Goal: Obtain resource: Obtain resource

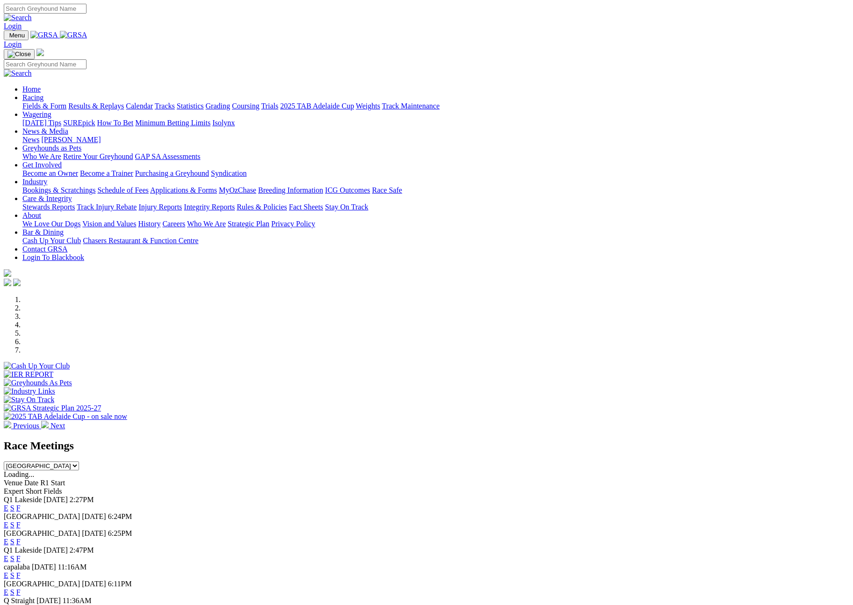
scroll to position [253, 0]
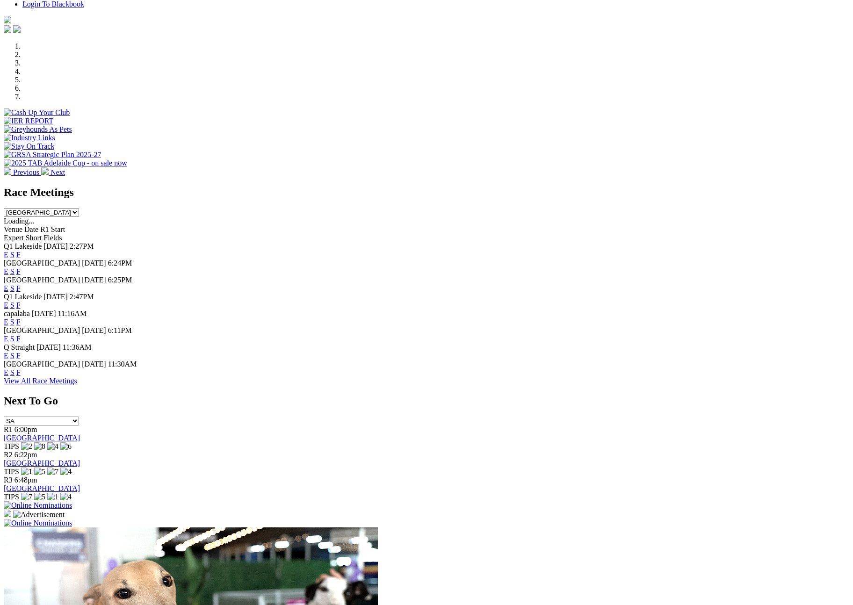
click at [79, 208] on select "South Australia New South Wales Northern Territory Queensland Tasmania Victoria…" at bounding box center [41, 212] width 75 height 9
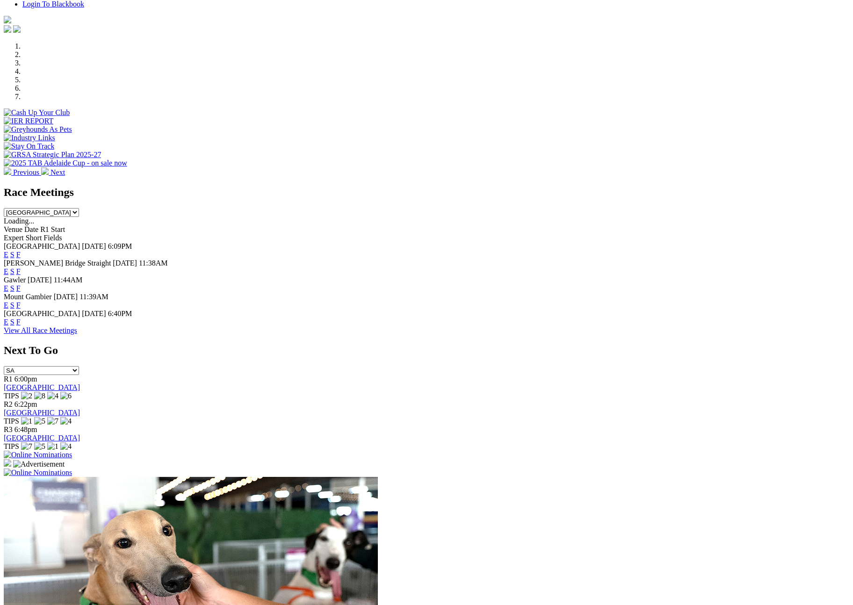
click at [21, 318] on link "F" at bounding box center [18, 322] width 4 height 8
click at [79, 208] on select "South Australia New South Wales Northern Territory Queensland Tasmania Victoria…" at bounding box center [41, 212] width 75 height 9
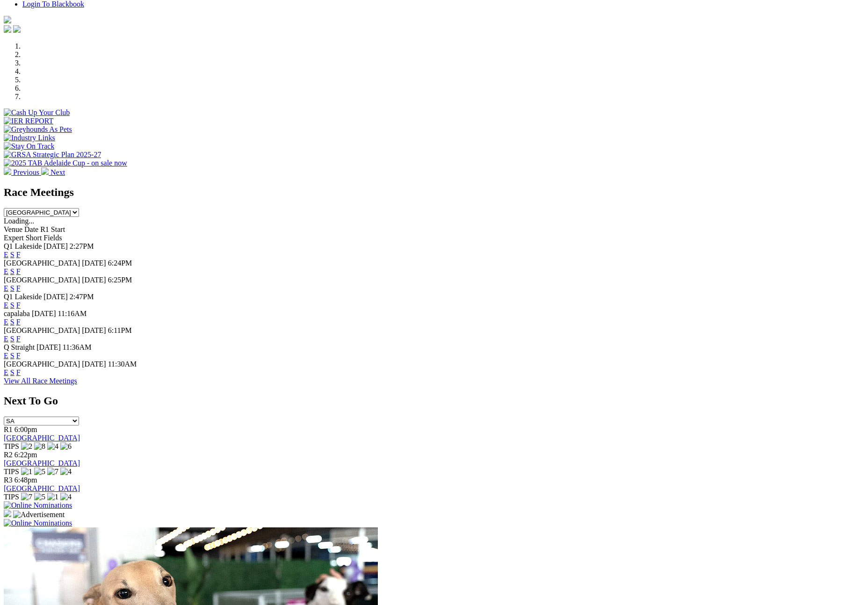
click at [21, 376] on link "F" at bounding box center [18, 372] width 4 height 8
click at [79, 208] on select "South Australia New South Wales Northern Territory Queensland Tasmania Victoria…" at bounding box center [41, 212] width 75 height 9
select select "SA"
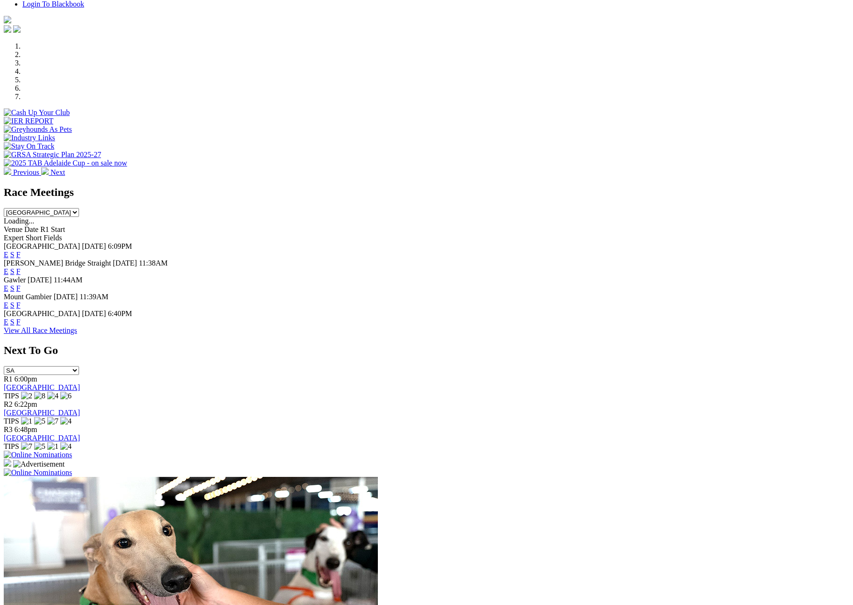
click at [21, 318] on link "F" at bounding box center [18, 322] width 4 height 8
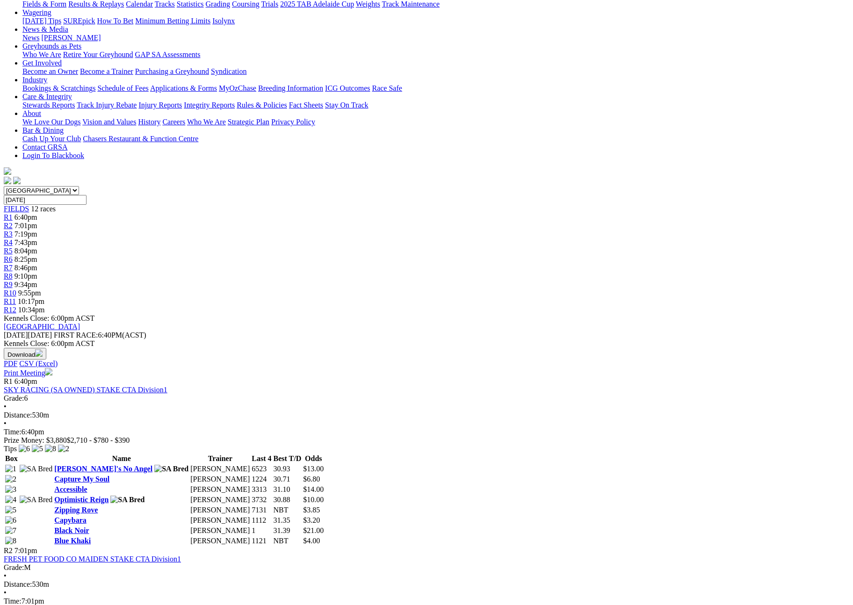
scroll to position [110, 0]
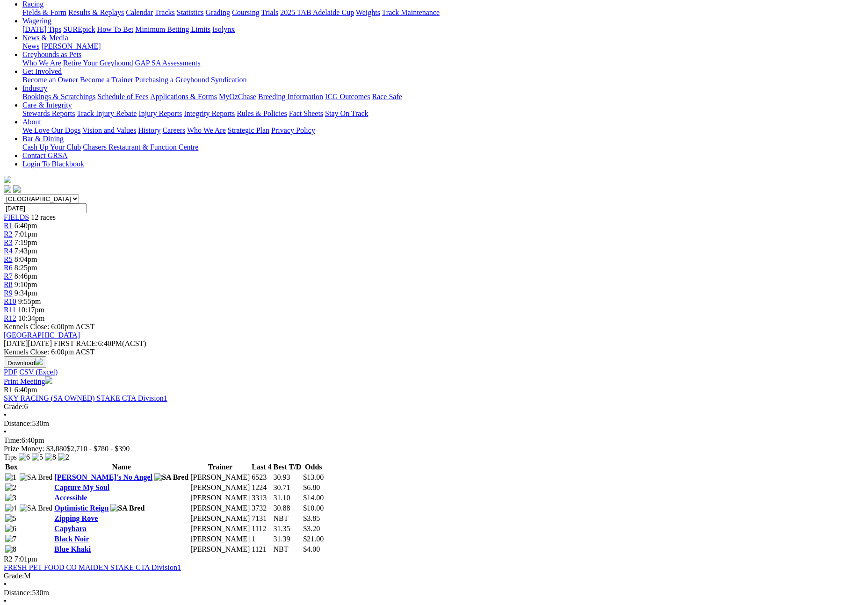
click at [46, 356] on button "Download" at bounding box center [25, 362] width 43 height 12
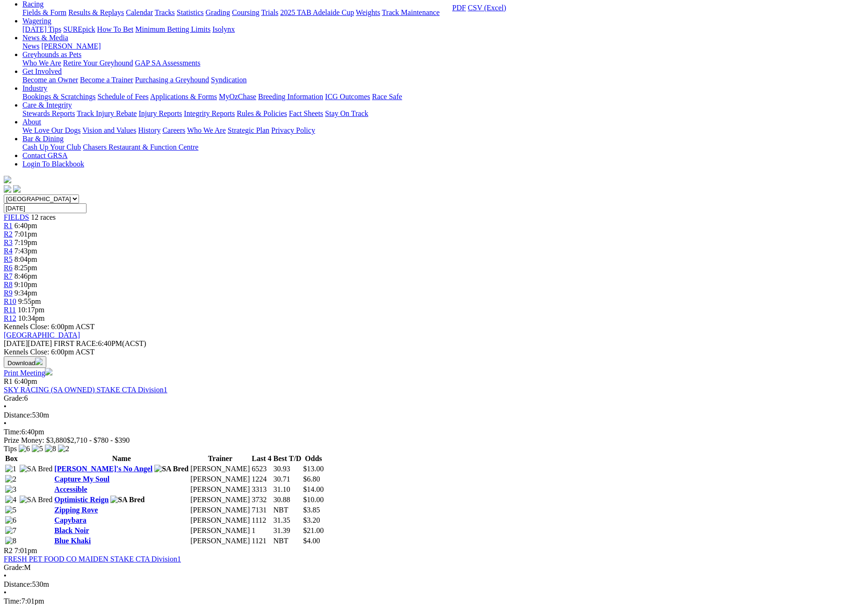
click at [506, 12] on link "CSV (Excel)" at bounding box center [487, 8] width 38 height 8
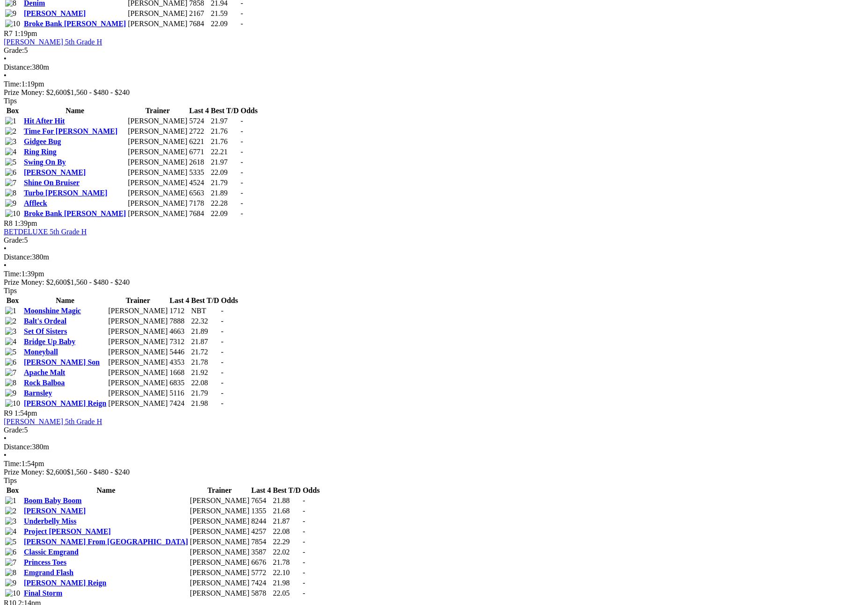
scroll to position [1511, 0]
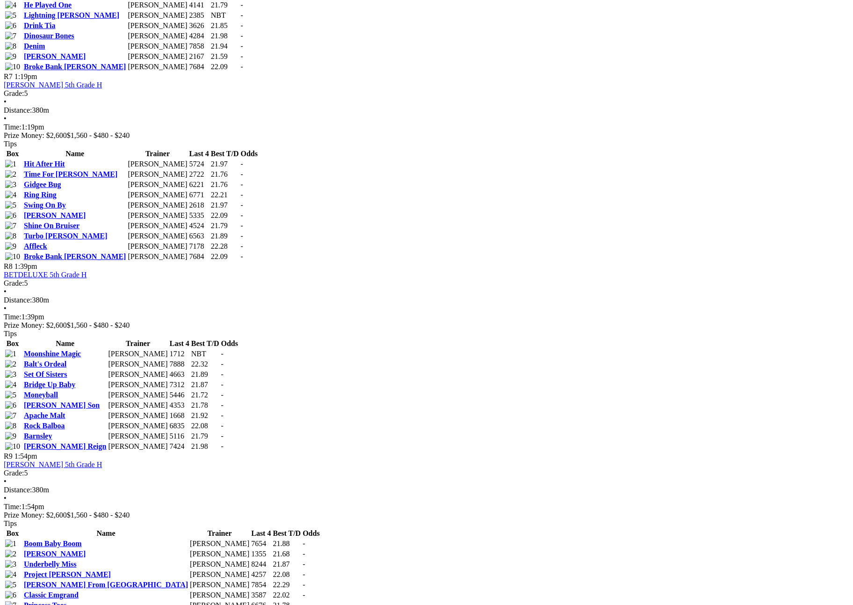
click at [88, 162] on body "Login Menu Fields & Form - [GEOGRAPHIC_DATA] - [GEOGRAPHIC_DATA] Login Home Rac…" at bounding box center [426, 486] width 845 height 3989
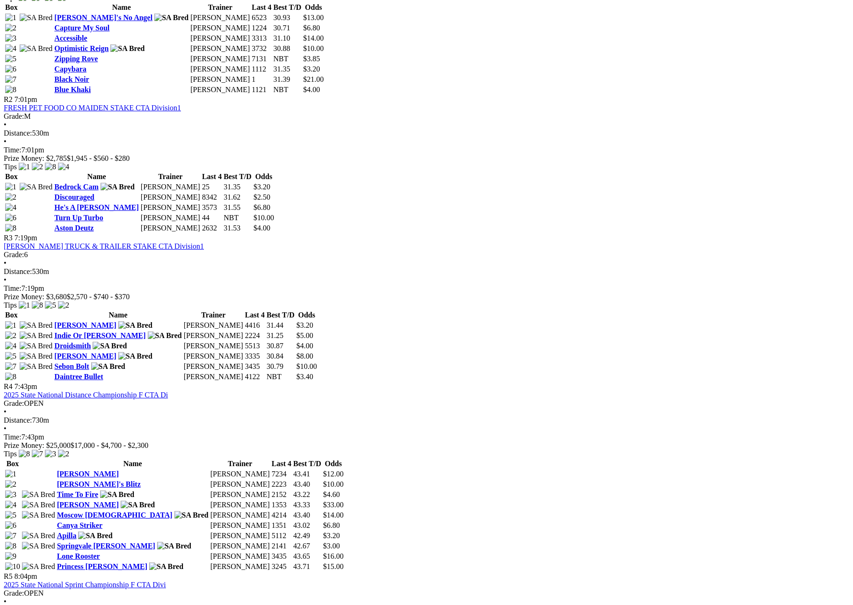
scroll to position [876, 0]
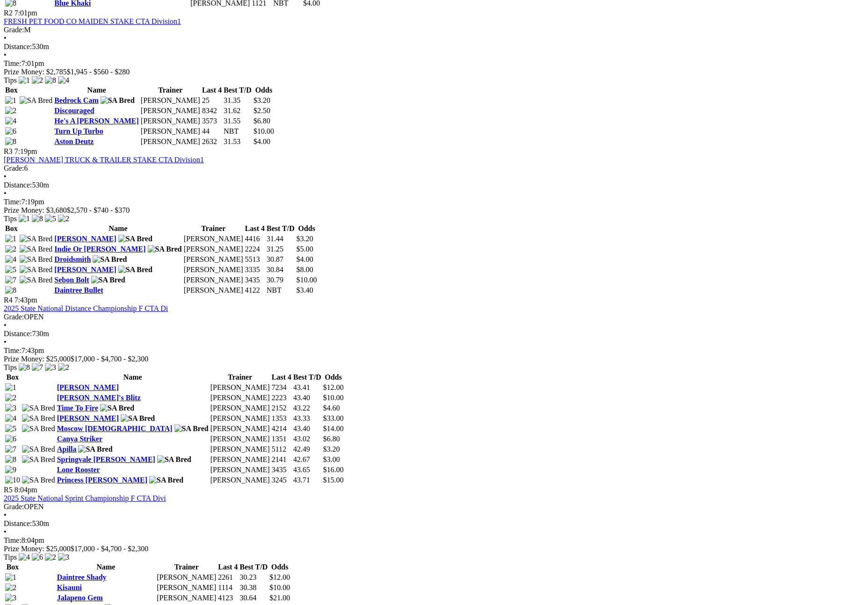
scroll to position [848, 0]
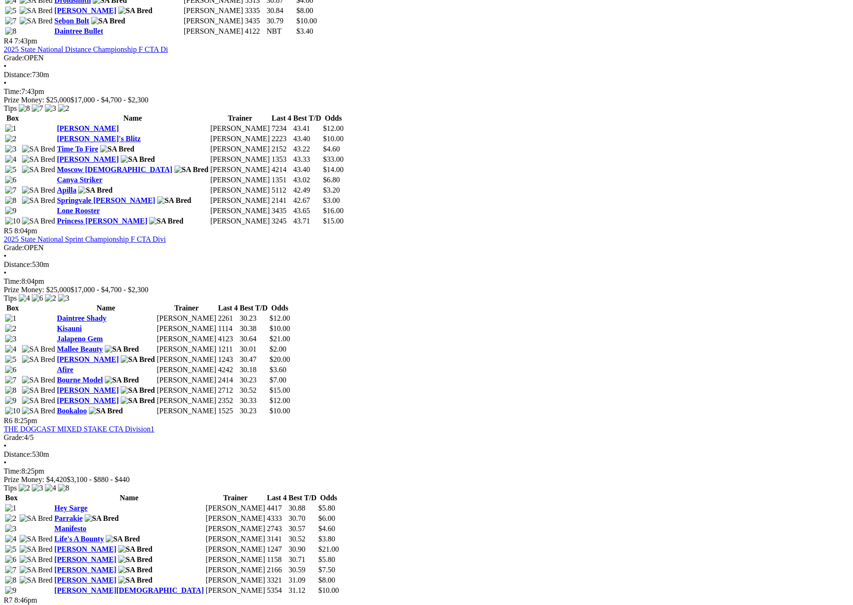
scroll to position [925, 0]
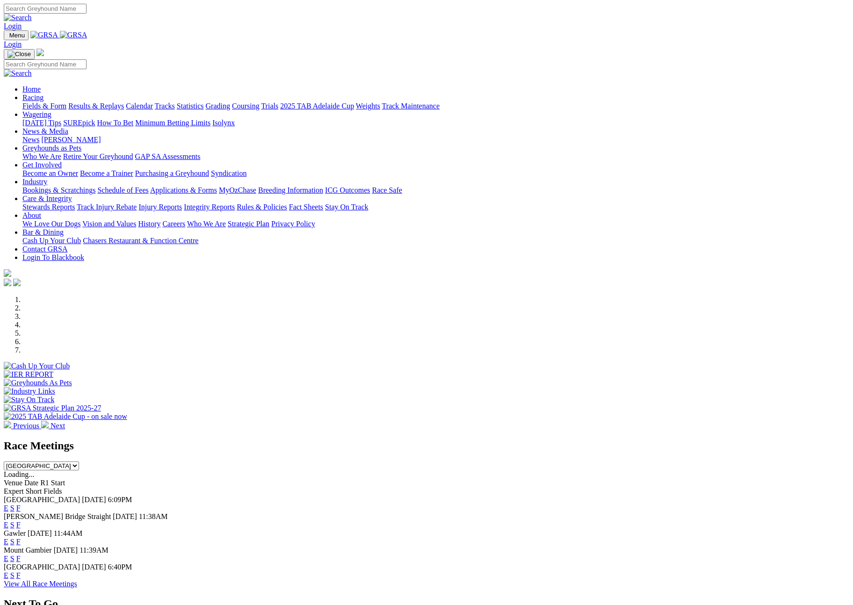
scroll to position [253, 0]
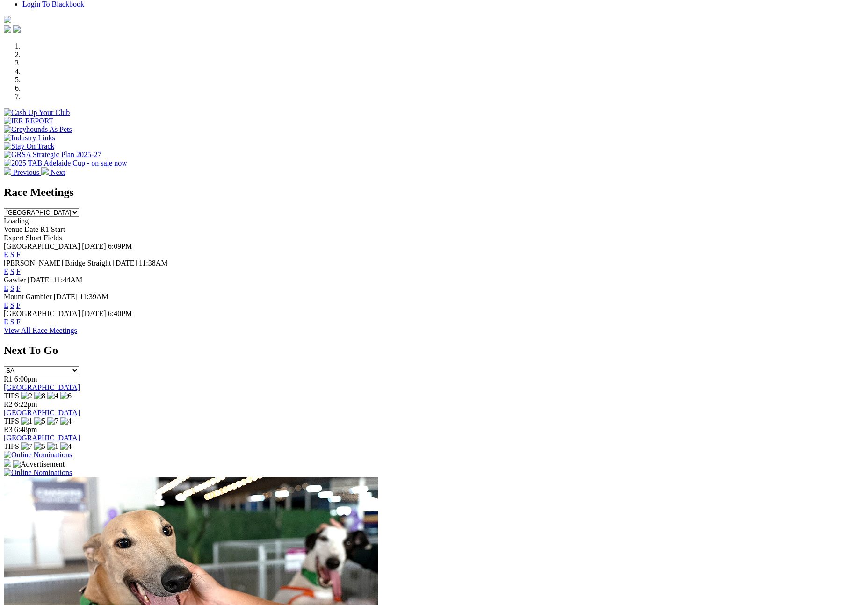
click at [79, 208] on select "[GEOGRAPHIC_DATA] [GEOGRAPHIC_DATA] [GEOGRAPHIC_DATA] [GEOGRAPHIC_DATA] [GEOGRA…" at bounding box center [41, 212] width 75 height 9
select select "QLD"
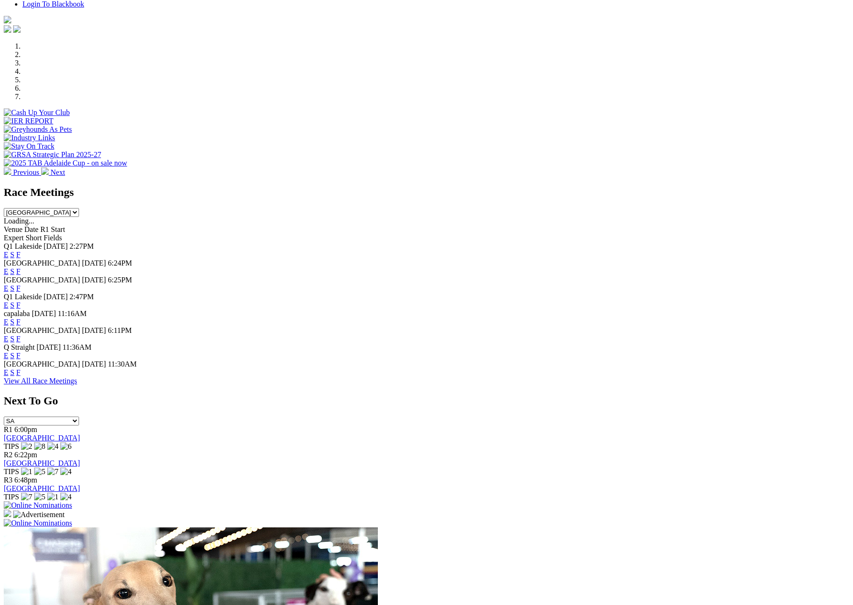
click at [21, 360] on link "F" at bounding box center [18, 356] width 4 height 8
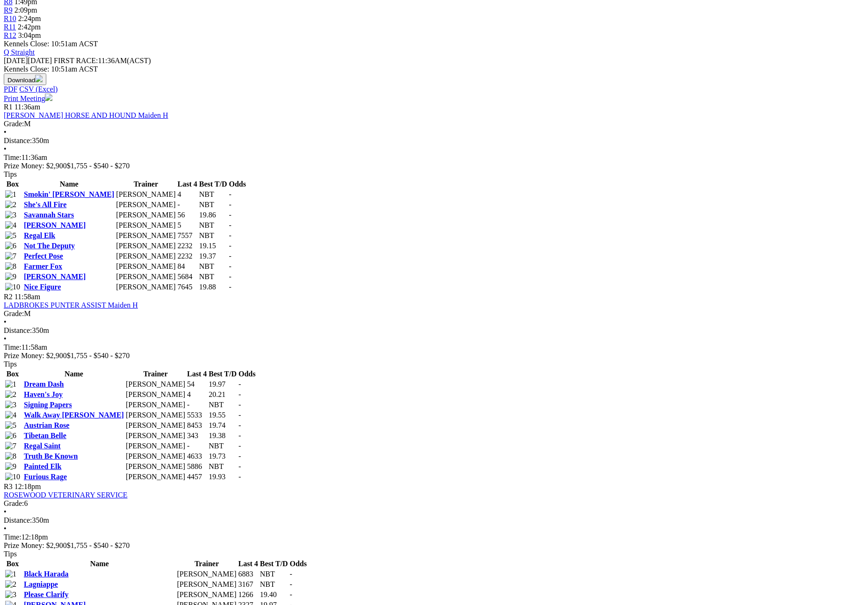
scroll to position [1098, 0]
